Goal: Information Seeking & Learning: Find specific page/section

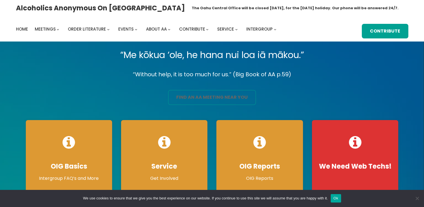
click at [191, 94] on link "find an aa meeting near you" at bounding box center [212, 97] width 88 height 15
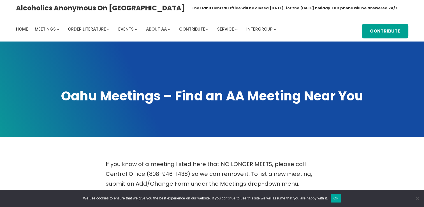
scroll to position [181, 0]
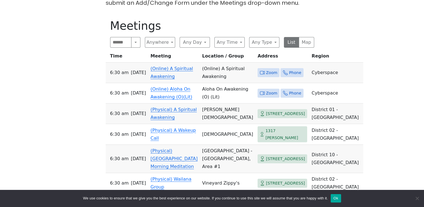
click at [266, 69] on span "Zoom" at bounding box center [271, 72] width 11 height 7
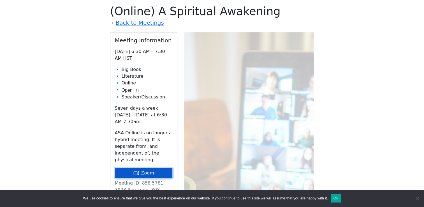
click at [158, 168] on link "Zoom" at bounding box center [144, 173] width 58 height 11
